Goal: Navigation & Orientation: Find specific page/section

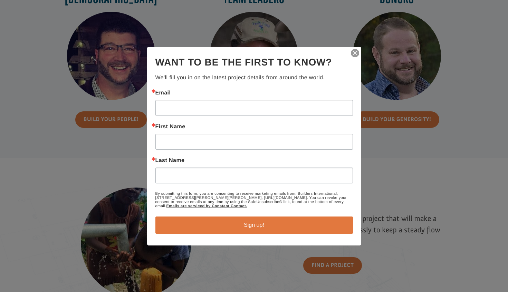
scroll to position [387, 0]
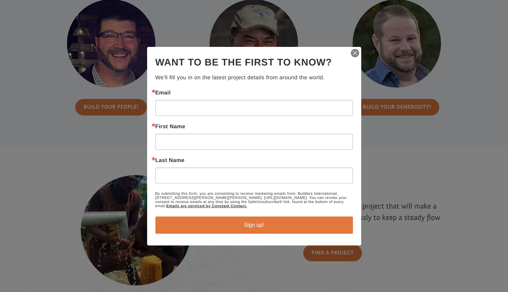
click at [350, 54] on img "button" at bounding box center [355, 53] width 10 height 10
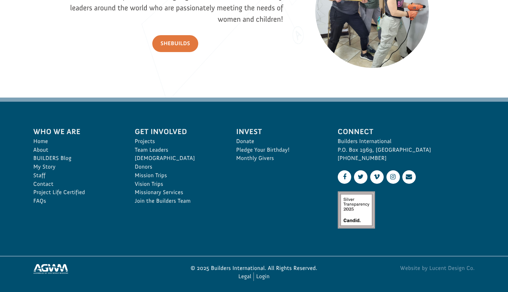
scroll to position [1002, 0]
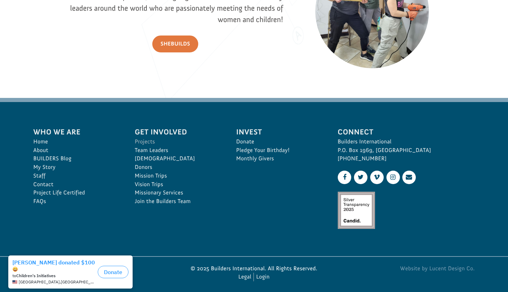
click at [140, 143] on link "Projects" at bounding box center [178, 142] width 86 height 9
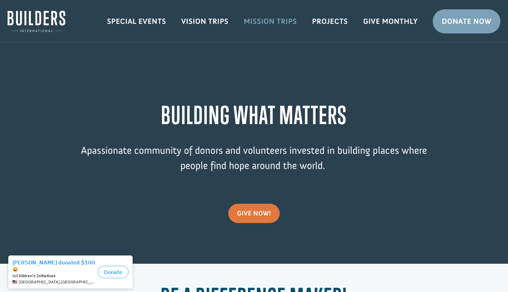
scroll to position [0, 0]
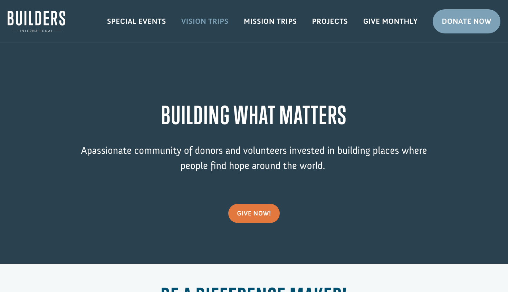
click at [201, 18] on link "Vision Trips" at bounding box center [205, 21] width 62 height 20
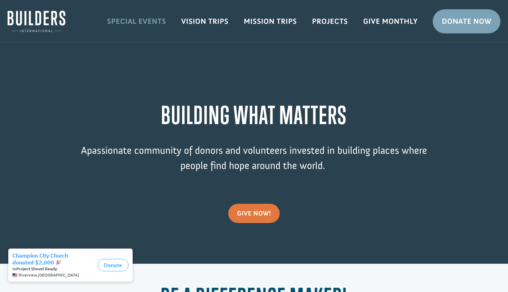
click at [156, 19] on link "Special Events" at bounding box center [136, 21] width 74 height 20
click at [274, 21] on link "Mission Trips" at bounding box center [270, 21] width 68 height 20
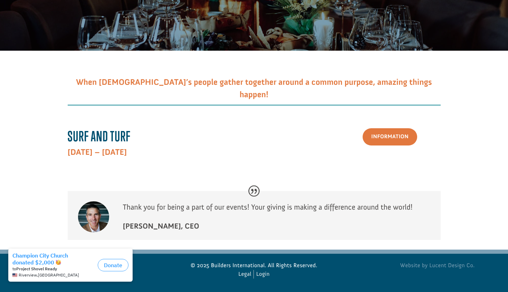
scroll to position [95, 0]
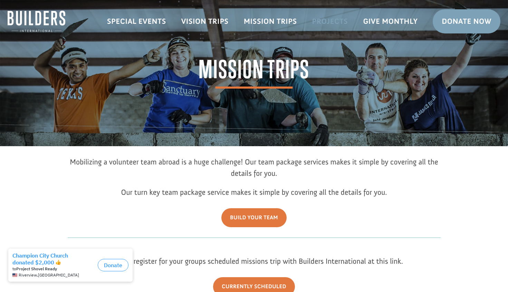
click at [321, 23] on link "Projects" at bounding box center [329, 21] width 51 height 20
